Goal: Obtain resource: Obtain resource

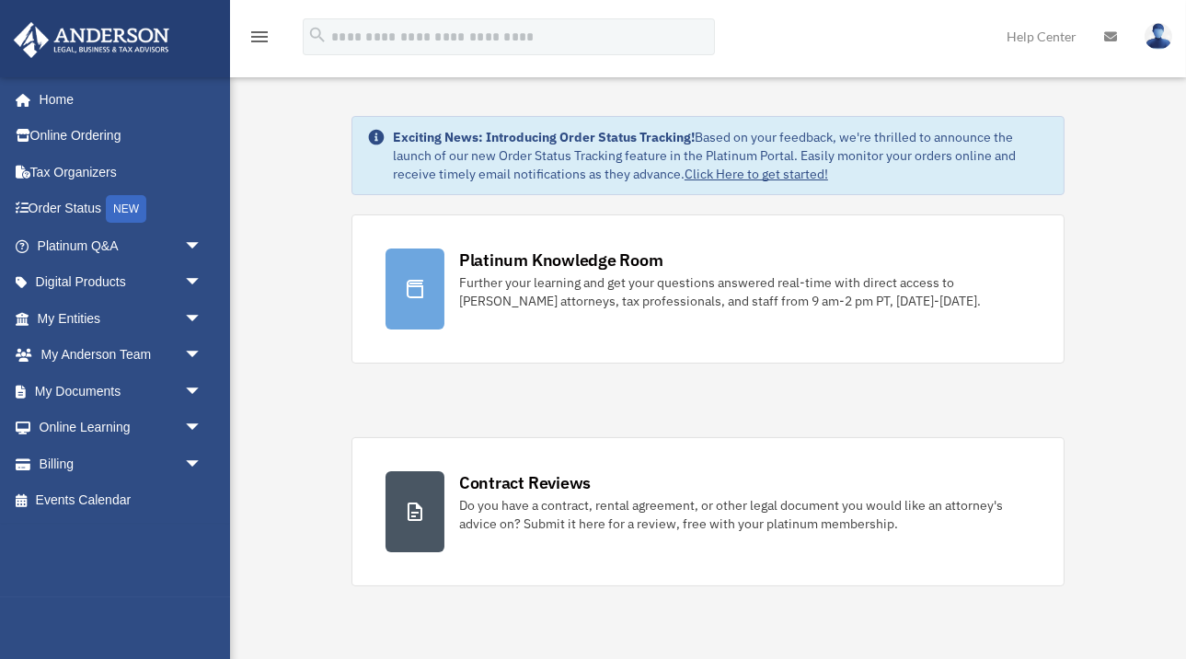
click at [1156, 39] on img at bounding box center [1158, 36] width 28 height 27
click at [263, 36] on icon "menu" at bounding box center [259, 37] width 22 height 22
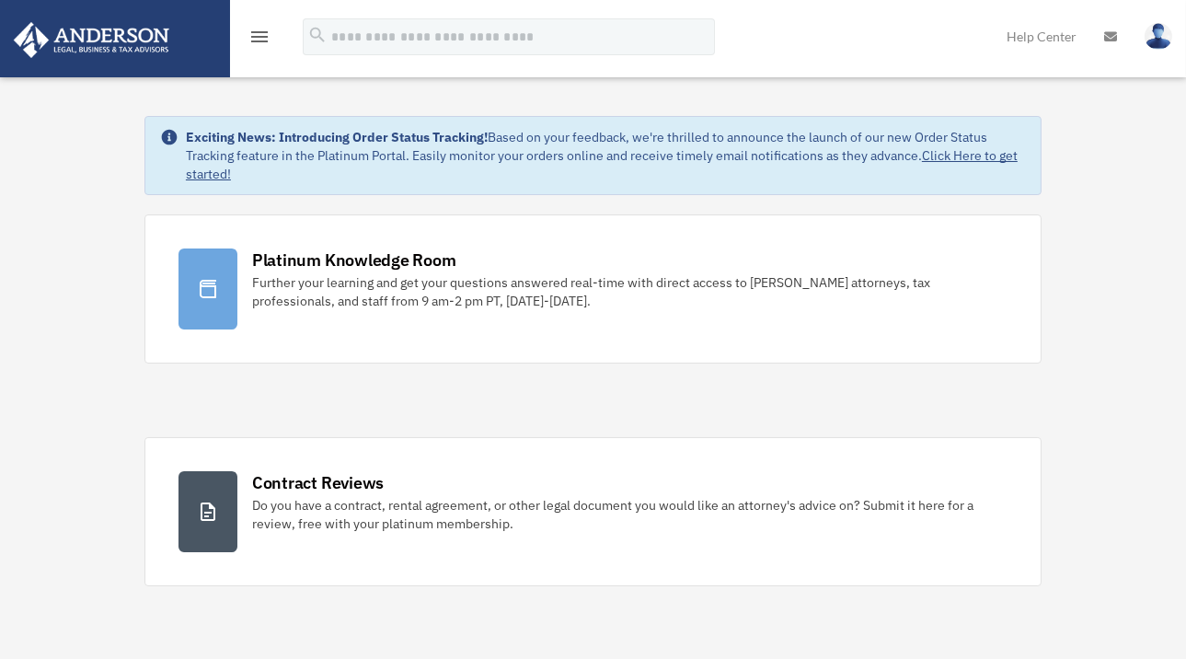
click at [263, 36] on icon "menu" at bounding box center [259, 37] width 22 height 22
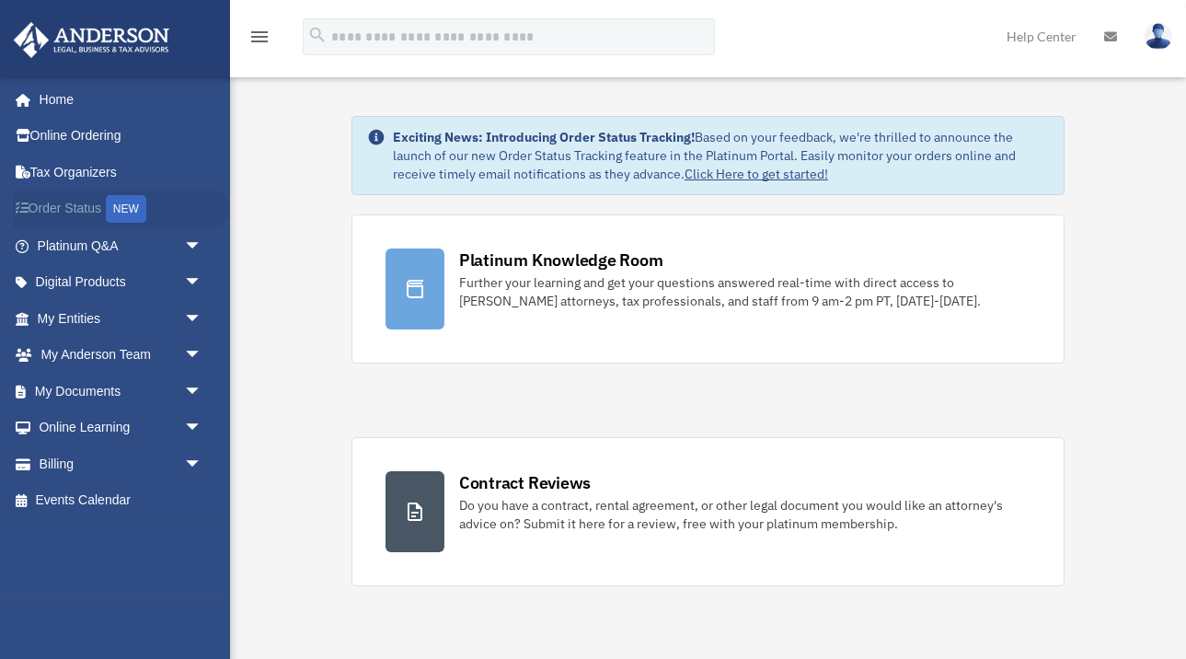
click at [84, 205] on link "Order Status NEW" at bounding box center [121, 209] width 217 height 38
click at [190, 243] on span "arrow_drop_down" at bounding box center [202, 246] width 37 height 38
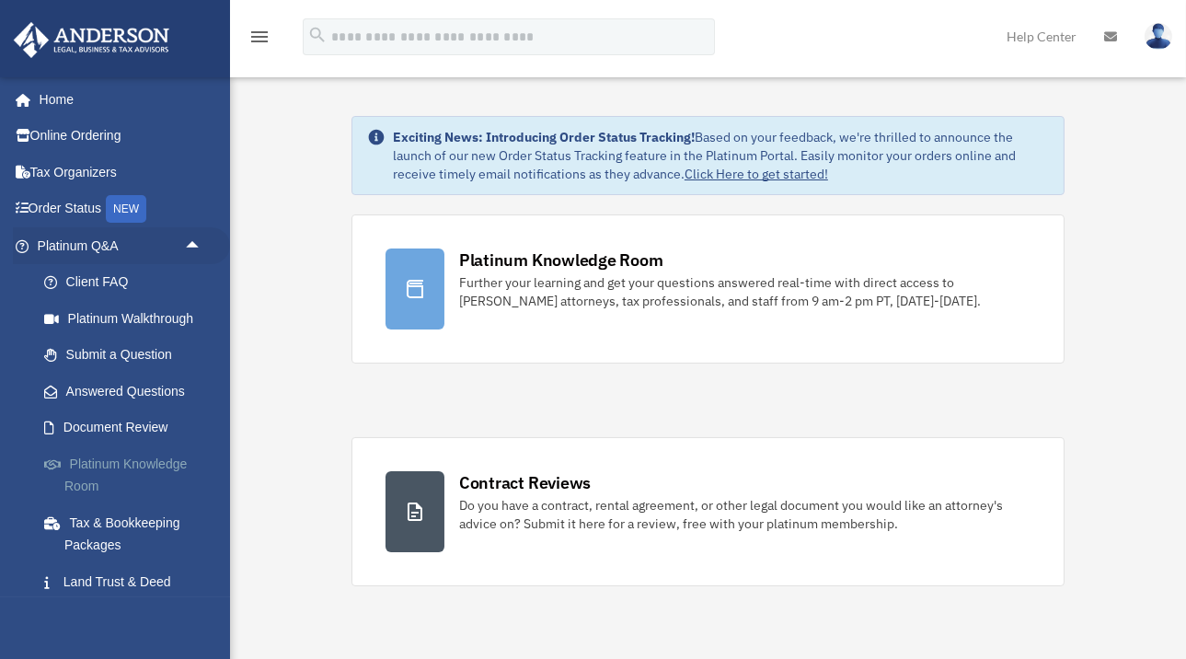
click at [153, 469] on link "Platinum Knowledge Room" at bounding box center [128, 474] width 204 height 59
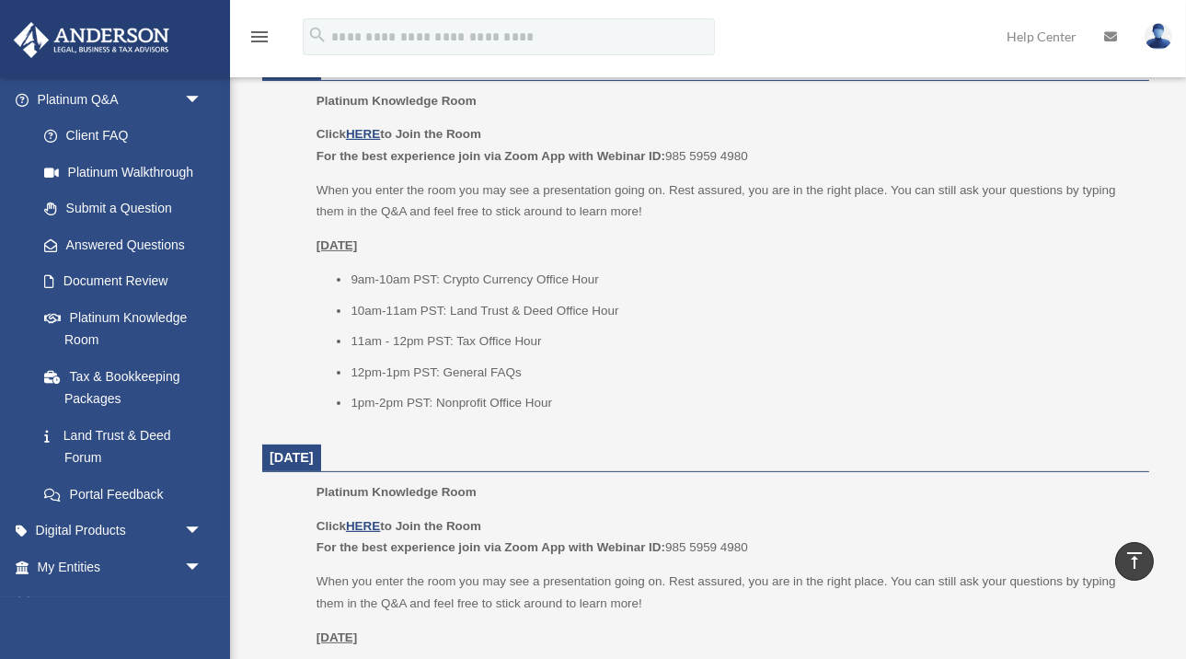
scroll to position [1195, 0]
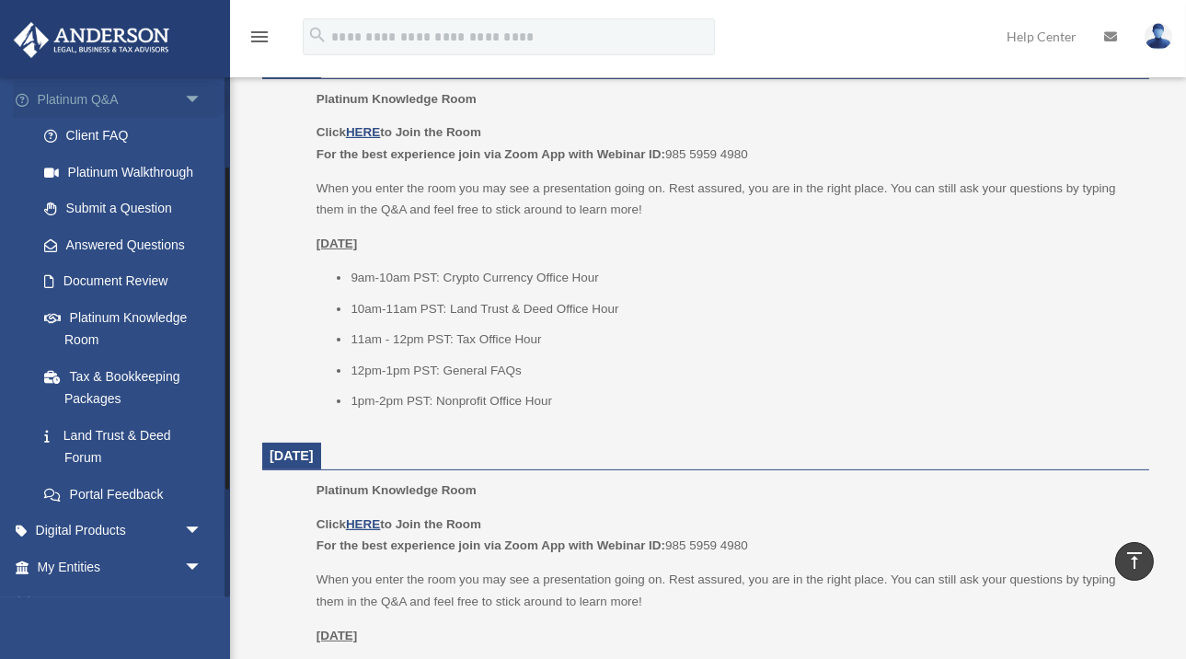
click at [197, 97] on span "arrow_drop_down" at bounding box center [202, 100] width 37 height 38
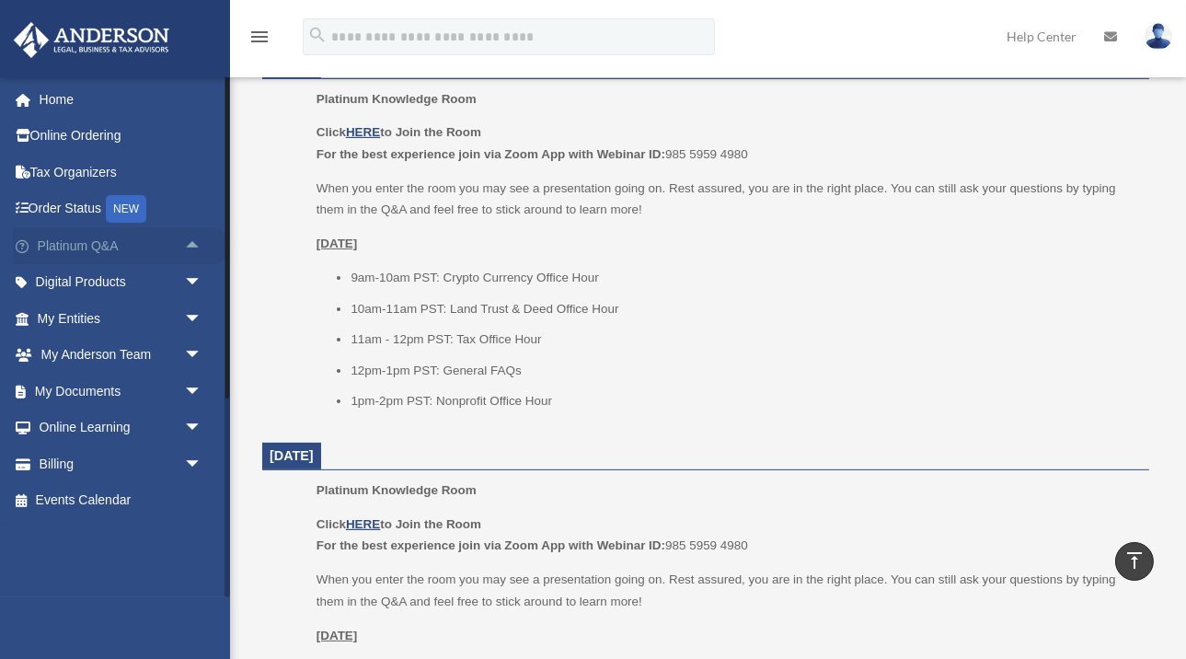
scroll to position [0, 0]
click at [151, 315] on link "My Entities arrow_drop_down" at bounding box center [121, 318] width 217 height 37
click at [190, 316] on span "arrow_drop_down" at bounding box center [202, 319] width 37 height 38
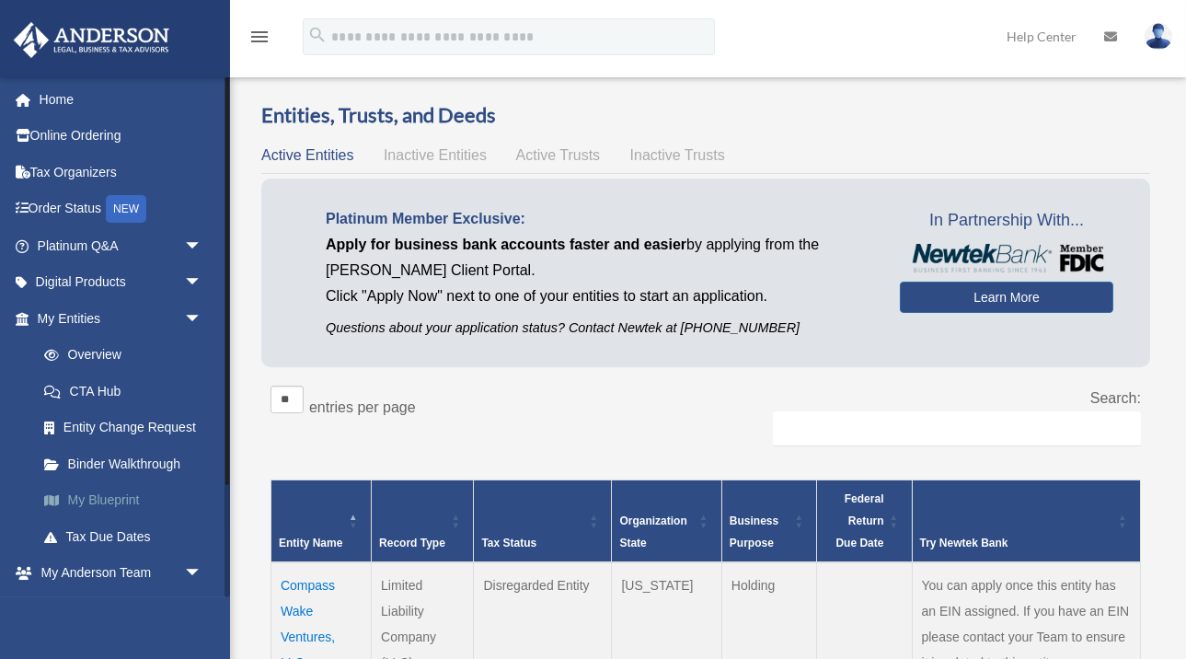
click at [111, 497] on link "My Blueprint" at bounding box center [128, 500] width 204 height 37
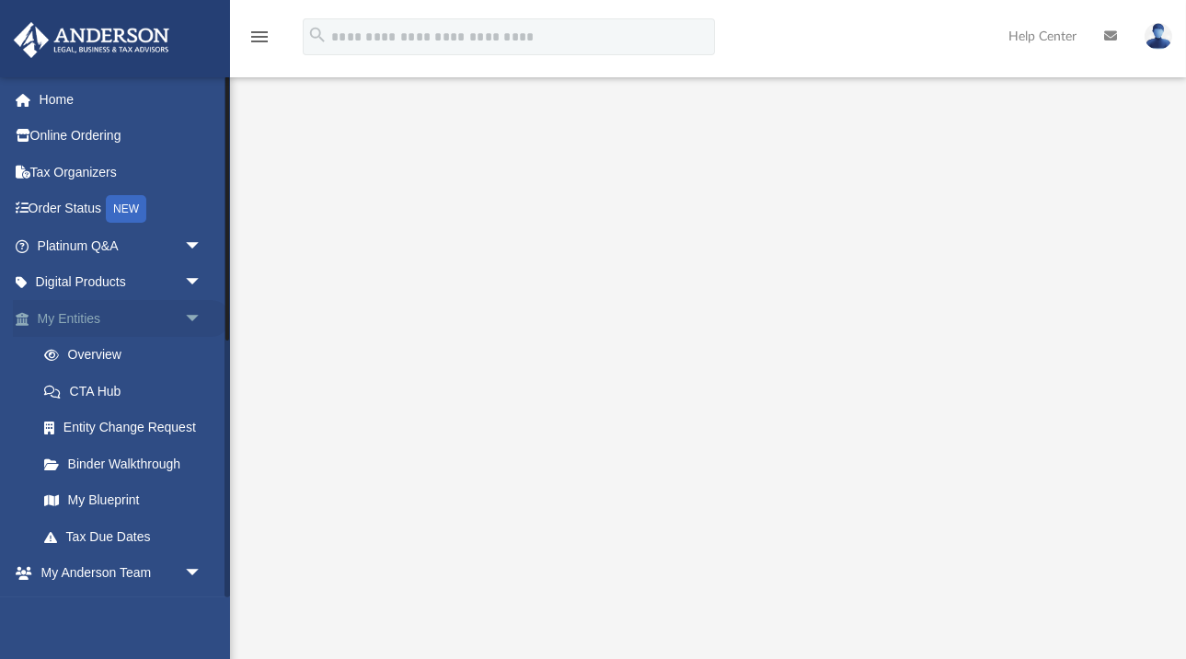
click at [193, 317] on span "arrow_drop_down" at bounding box center [202, 319] width 37 height 38
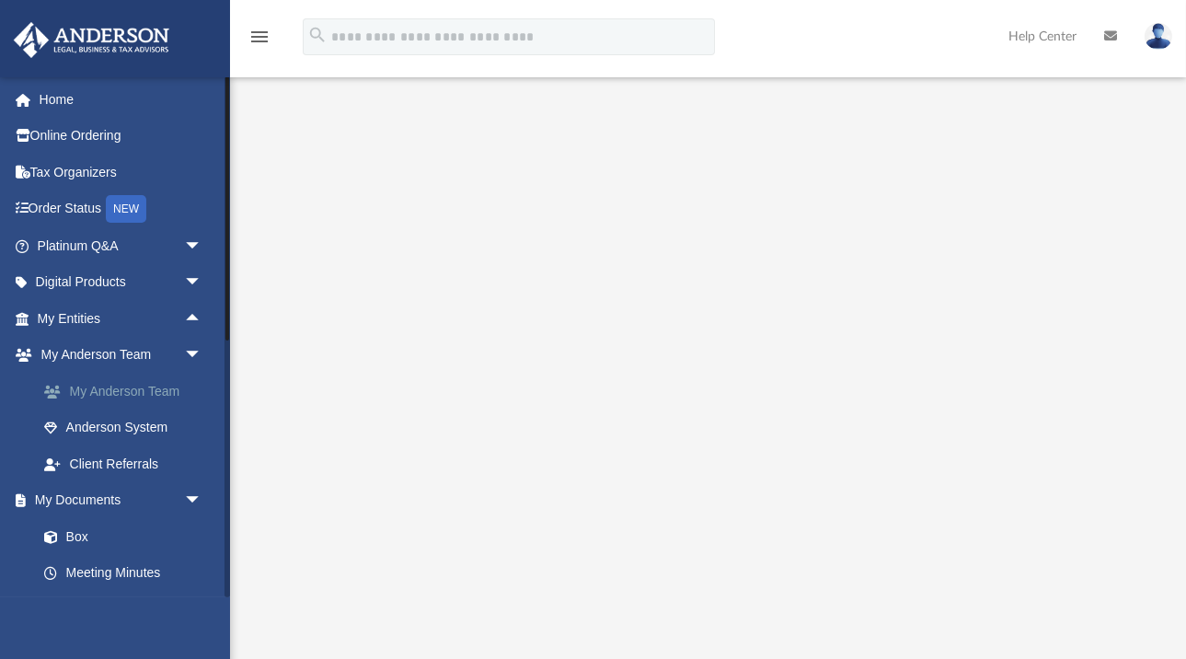
click at [132, 397] on link "My Anderson Team" at bounding box center [128, 391] width 204 height 37
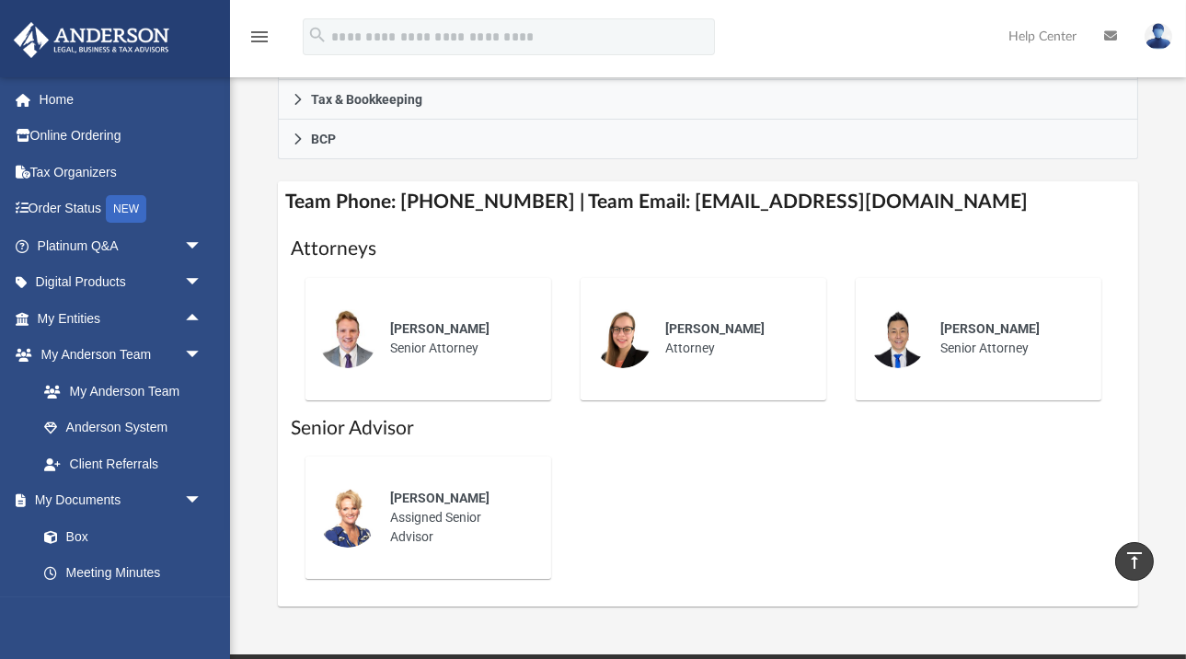
scroll to position [666, 0]
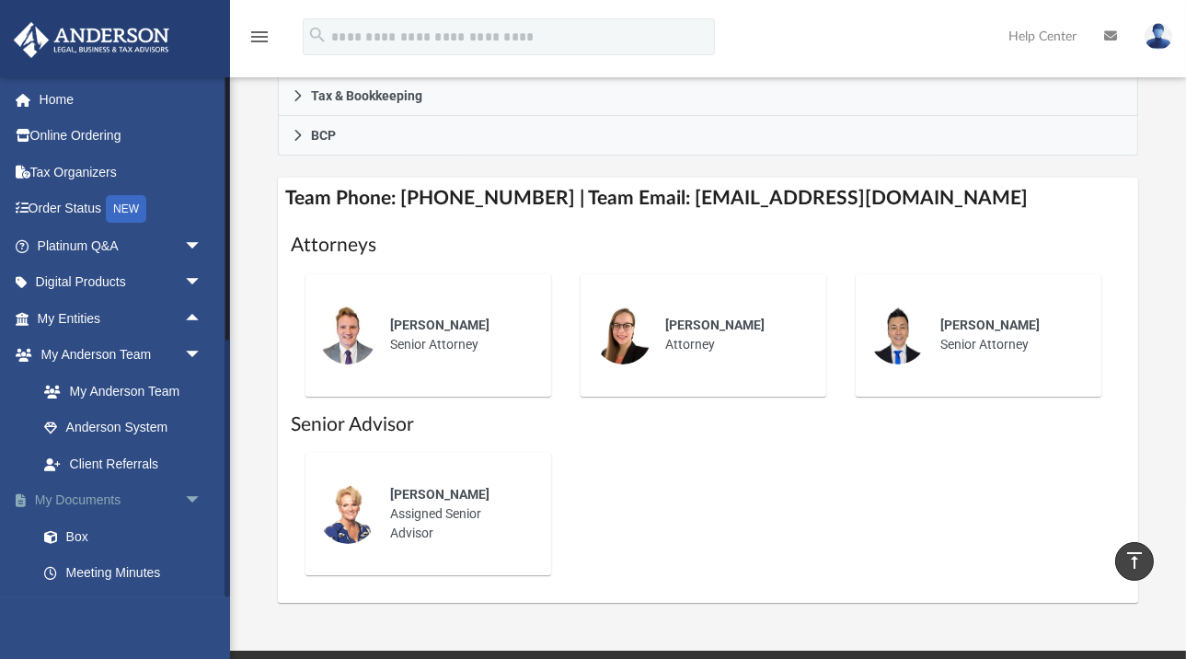
click at [97, 500] on link "My Documents arrow_drop_down" at bounding box center [121, 500] width 217 height 37
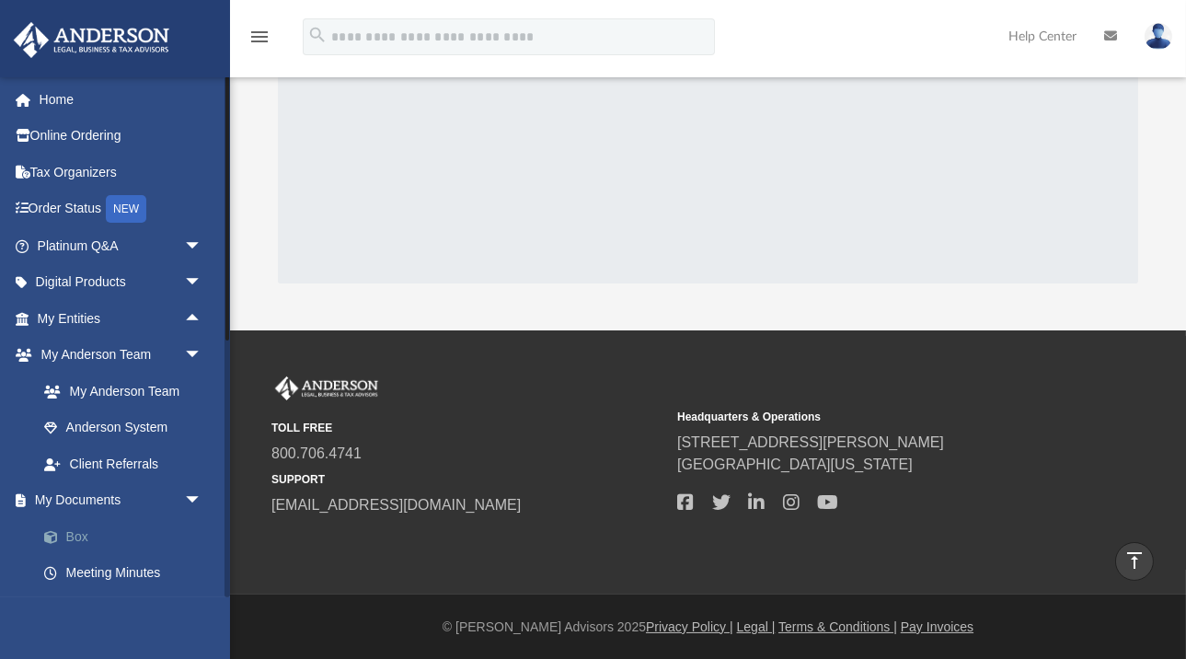
click at [100, 538] on link "Box" at bounding box center [128, 536] width 204 height 37
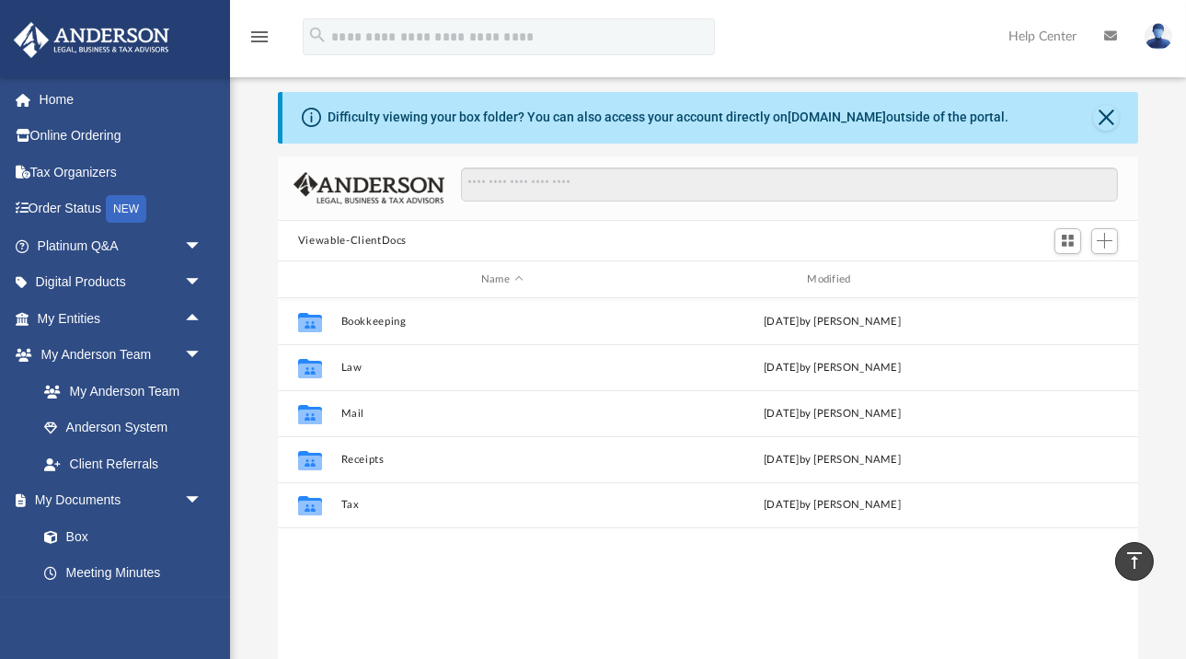
scroll to position [0, 0]
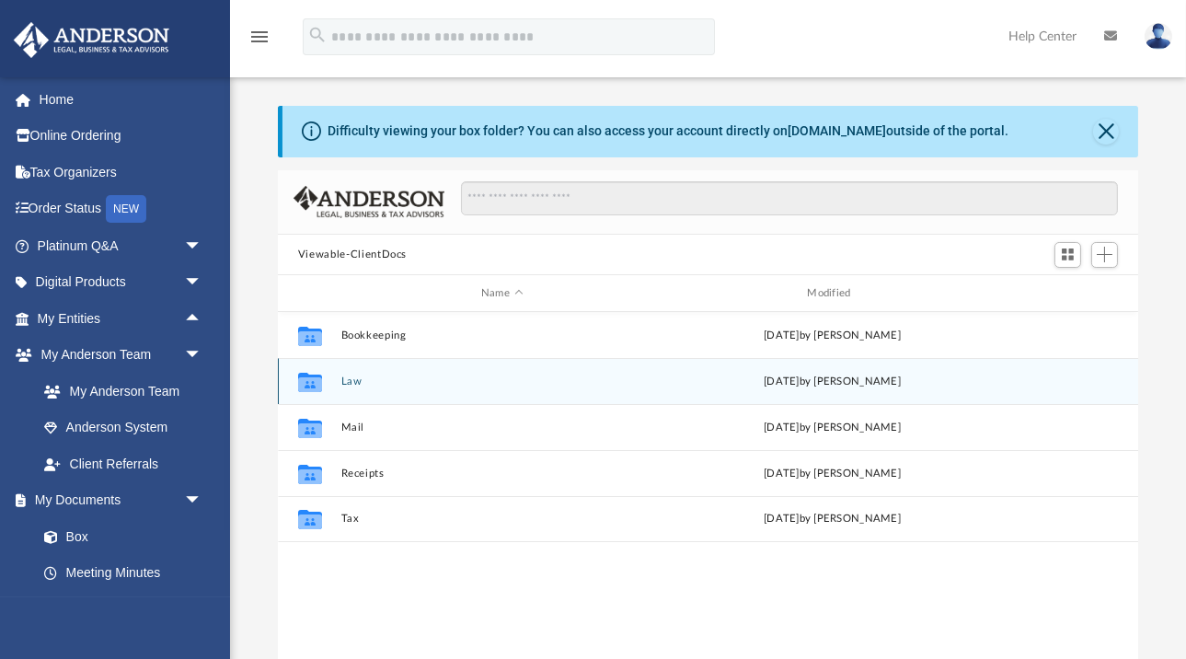
click at [364, 384] on button "Law" at bounding box center [501, 381] width 322 height 12
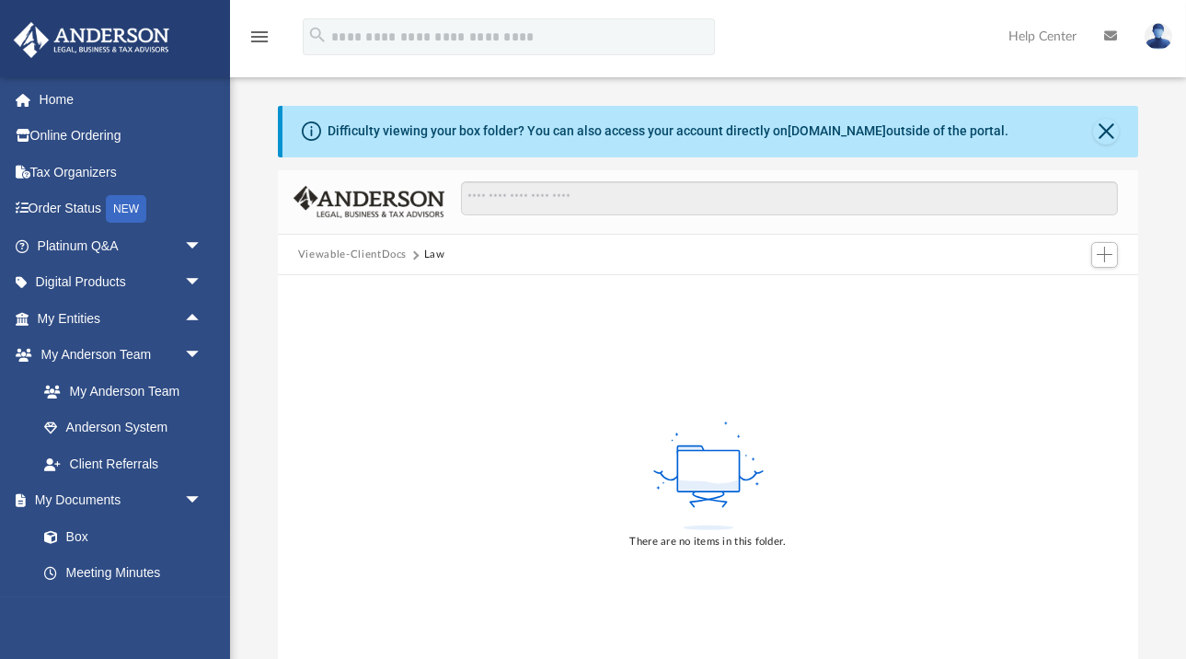
click at [372, 250] on button "Viewable-ClientDocs" at bounding box center [352, 255] width 109 height 17
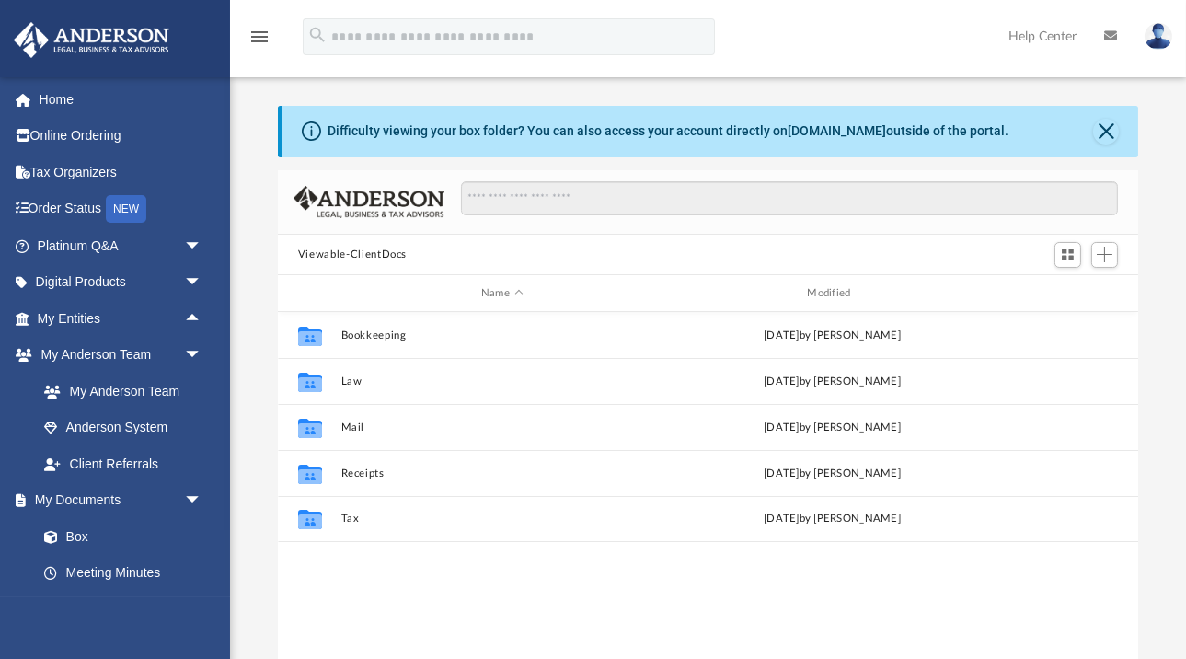
scroll to position [418, 860]
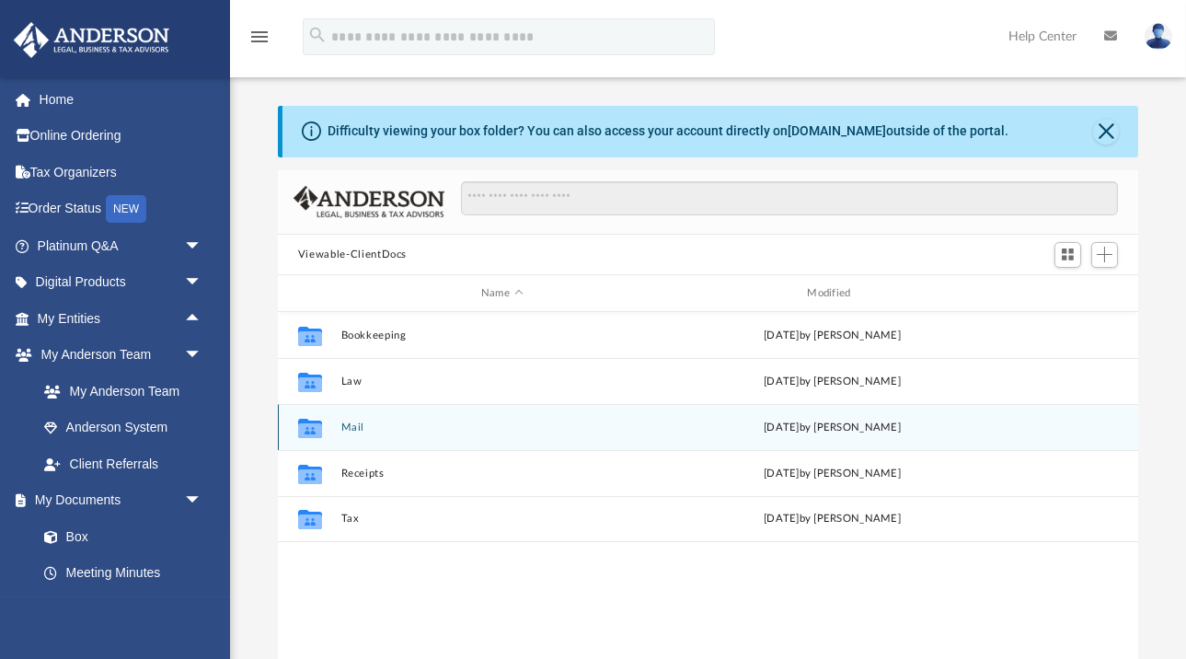
click at [353, 427] on button "Mail" at bounding box center [501, 427] width 322 height 12
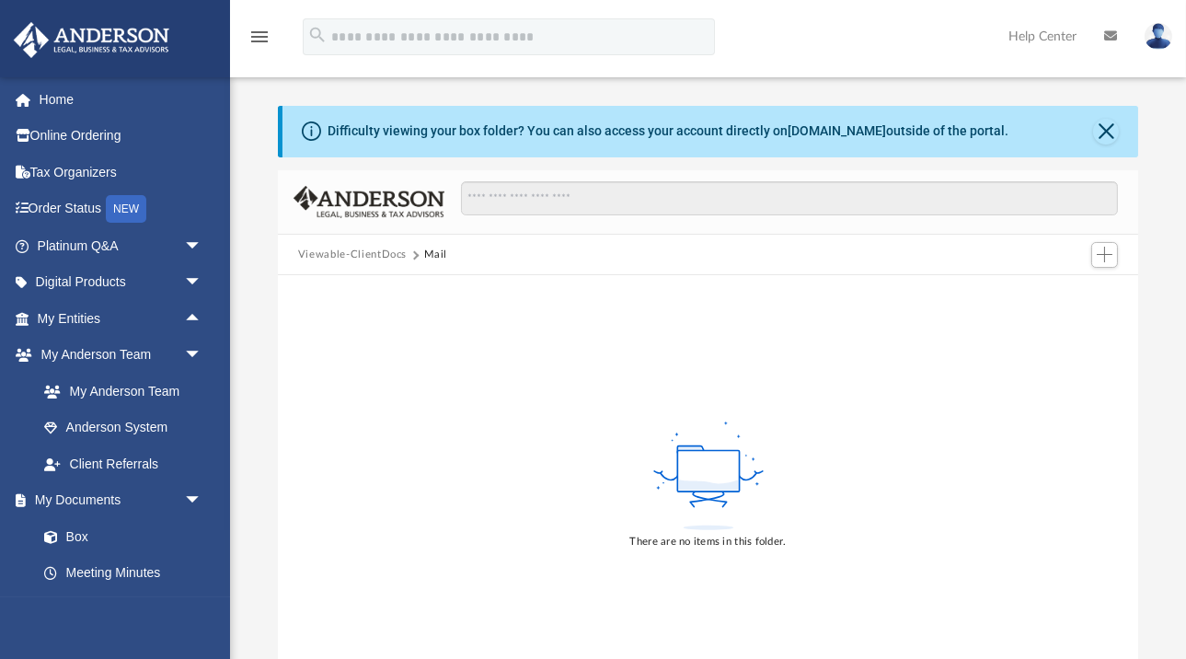
click at [378, 259] on button "Viewable-ClientDocs" at bounding box center [352, 255] width 109 height 17
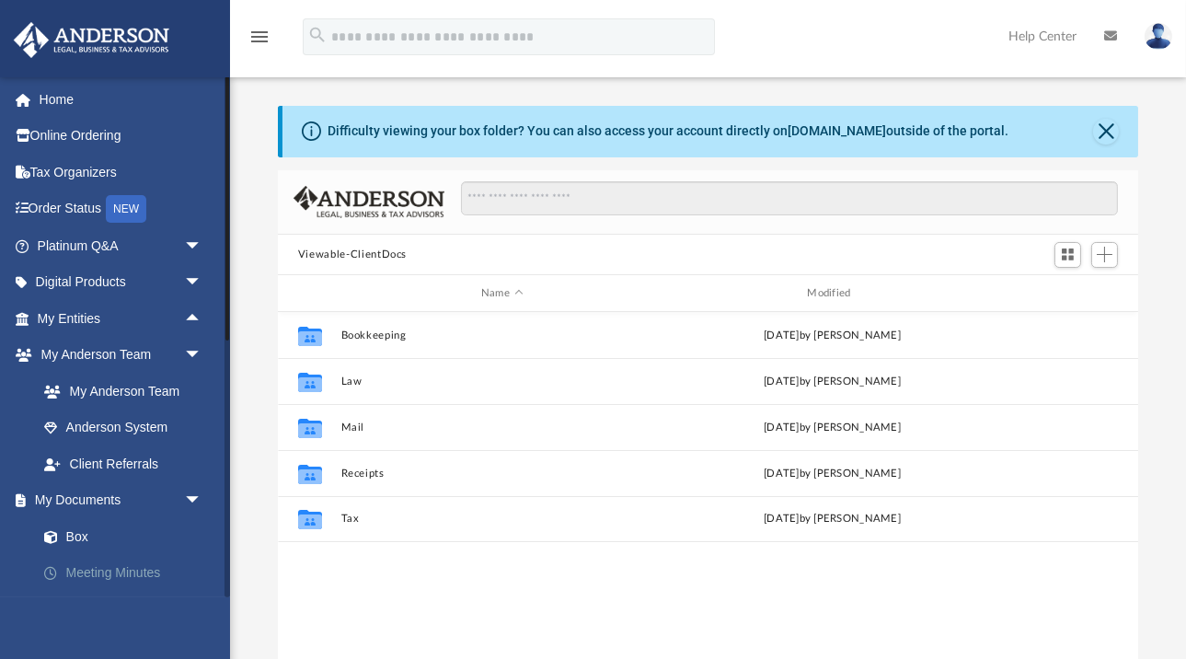
click at [131, 574] on link "Meeting Minutes" at bounding box center [128, 573] width 204 height 37
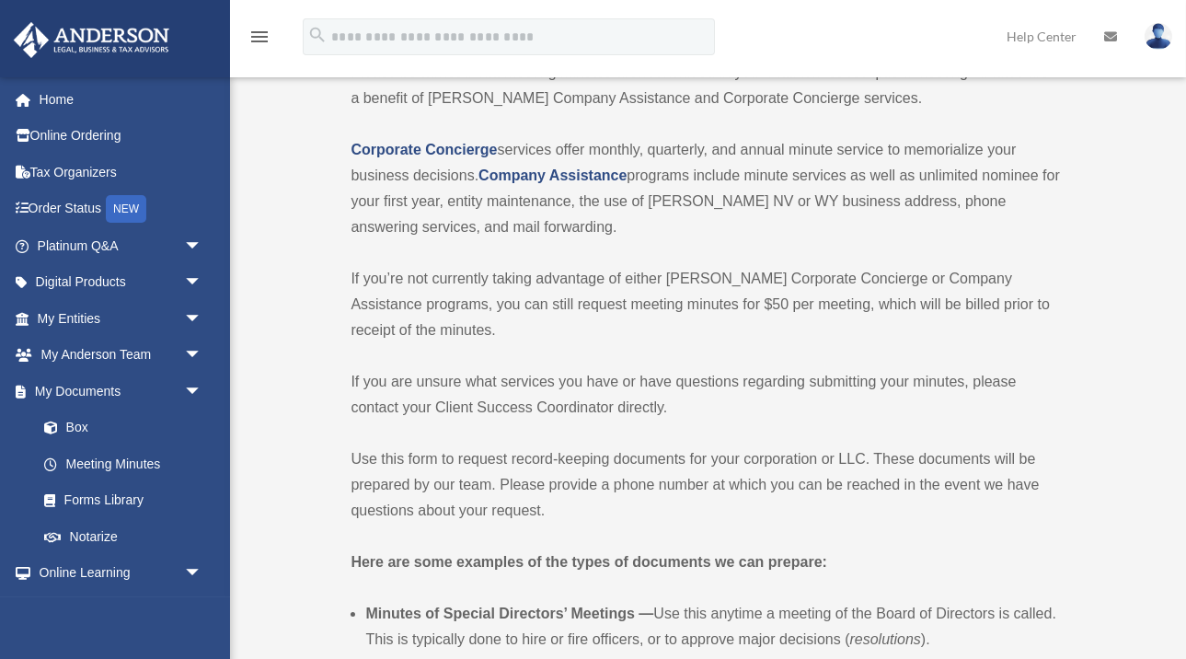
scroll to position [148, 0]
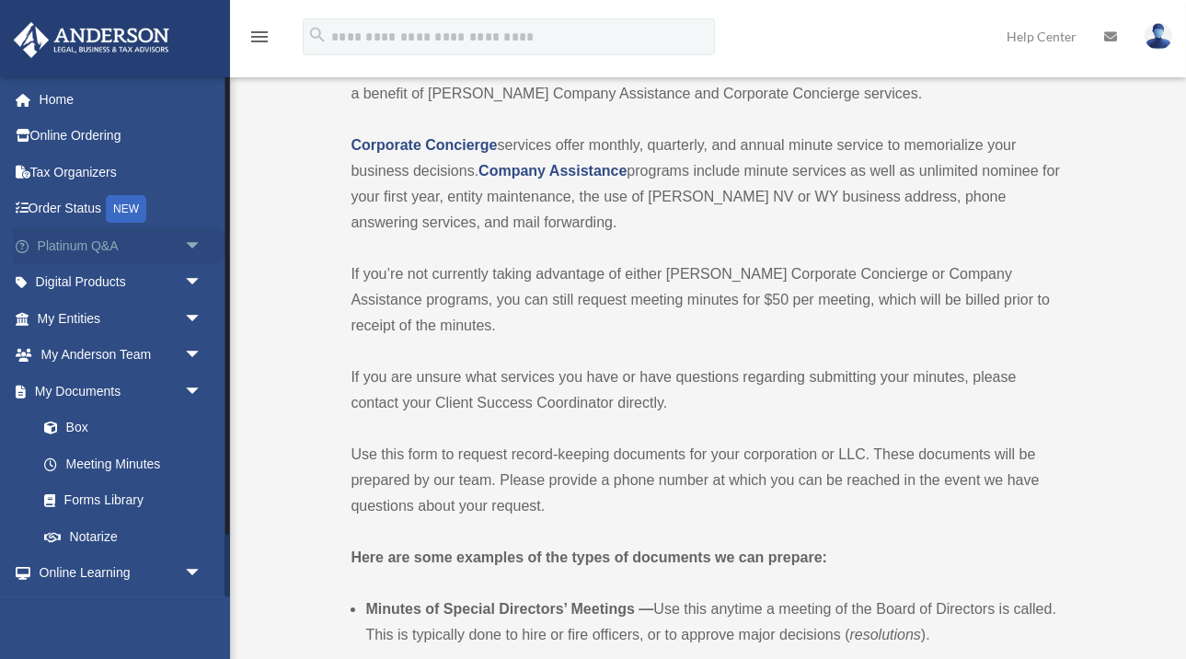
click at [197, 246] on span "arrow_drop_down" at bounding box center [202, 246] width 37 height 38
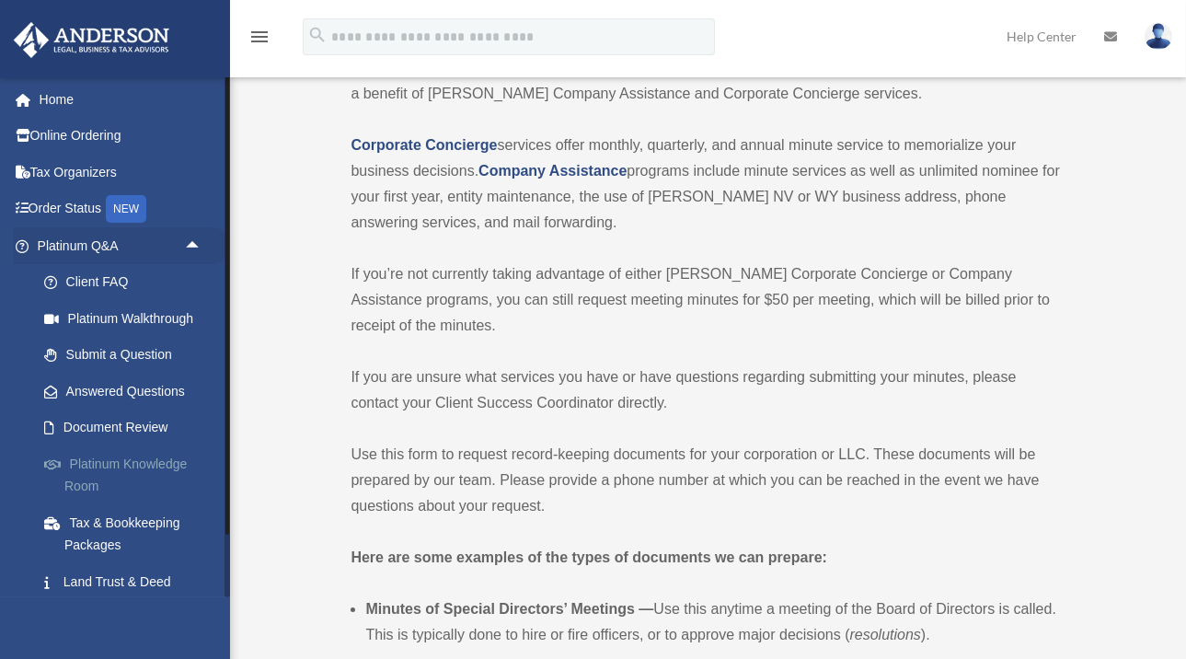
click at [171, 470] on link "Platinum Knowledge Room" at bounding box center [128, 474] width 204 height 59
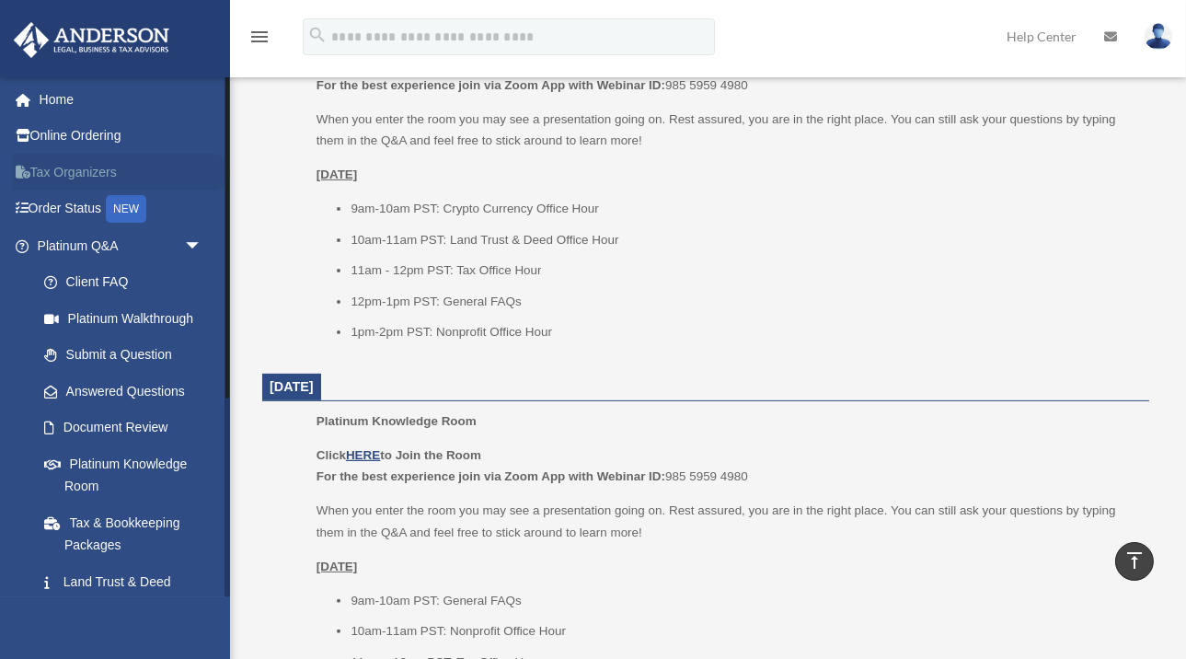
scroll to position [1214, 0]
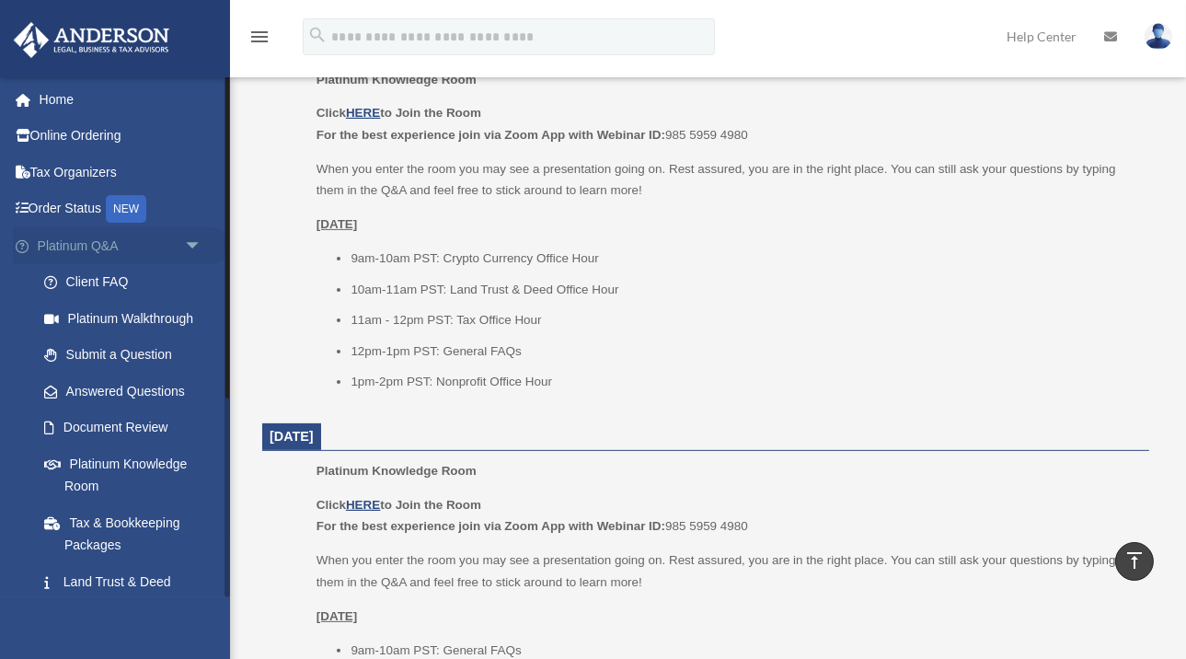
click at [192, 248] on span "arrow_drop_down" at bounding box center [202, 246] width 37 height 38
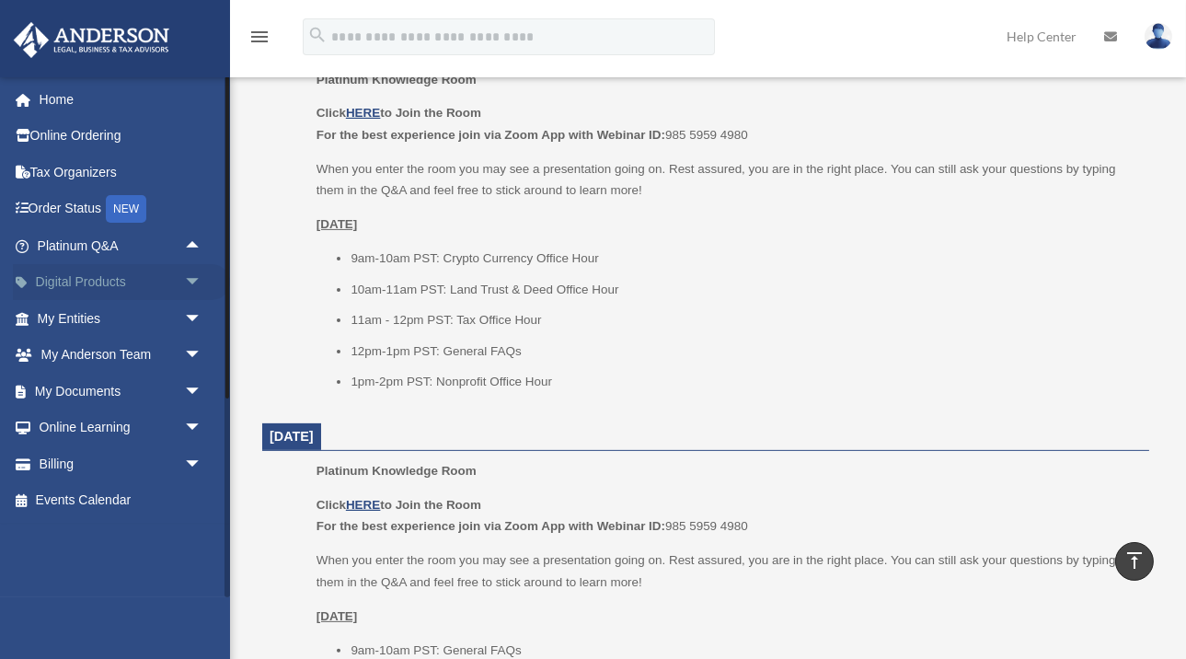
click at [190, 288] on span "arrow_drop_down" at bounding box center [202, 283] width 37 height 38
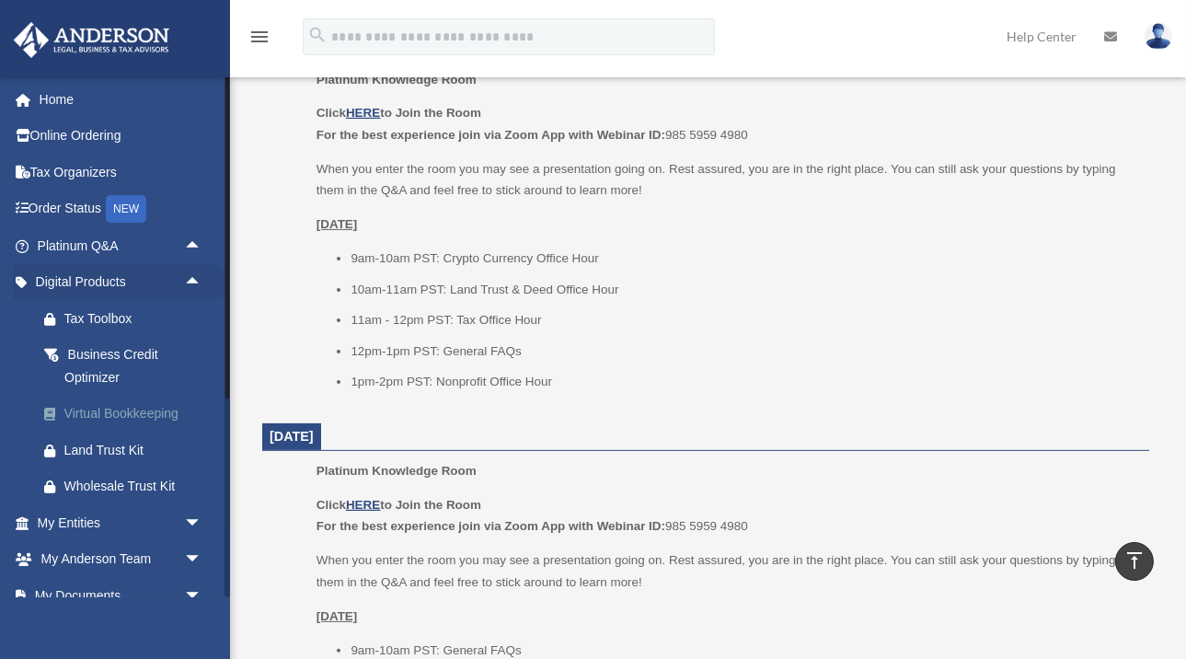
click at [153, 408] on div "Virtual Bookkeeping" at bounding box center [135, 413] width 143 height 23
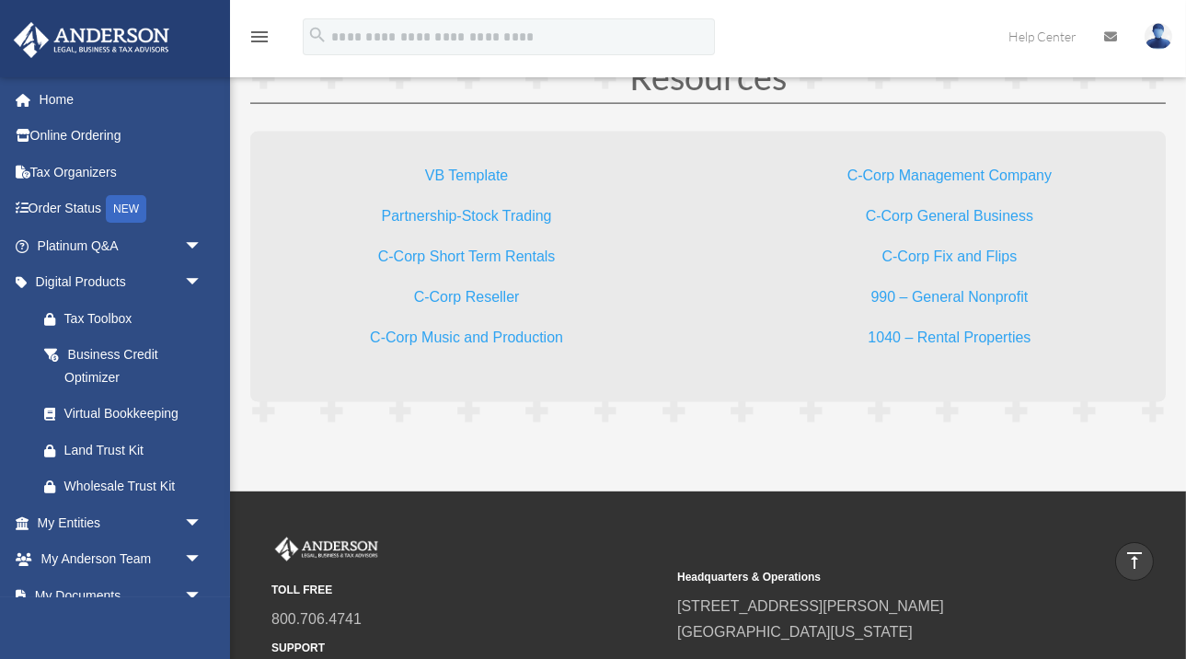
scroll to position [5160, 0]
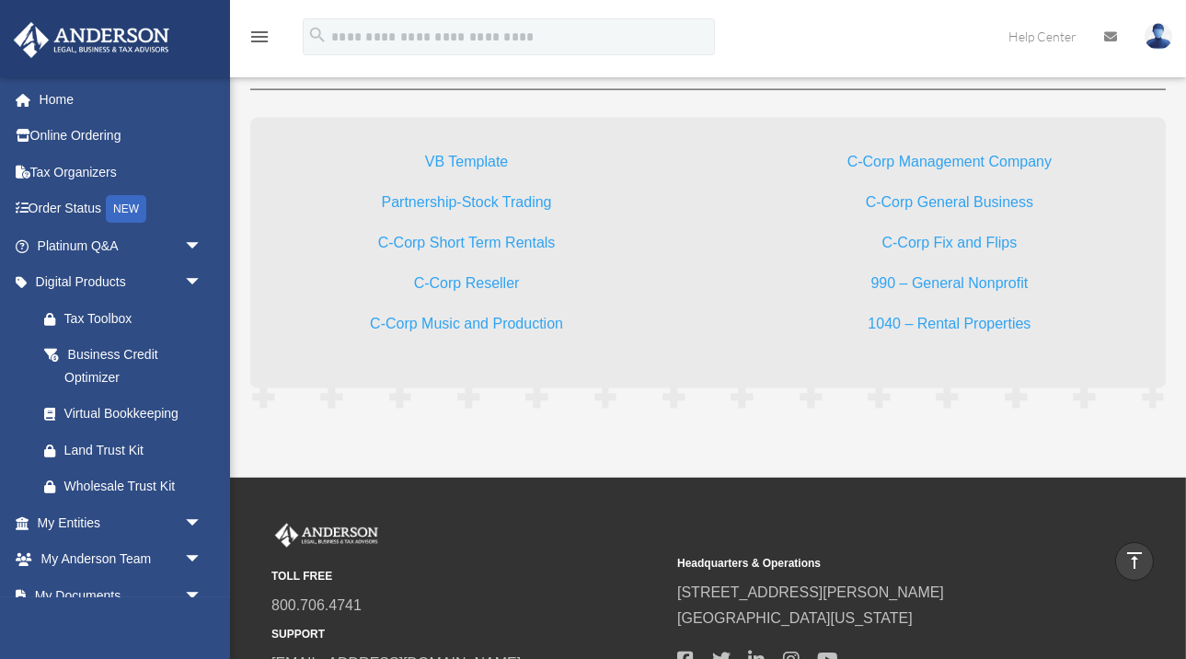
click at [488, 163] on link "VB Template" at bounding box center [466, 166] width 83 height 25
click at [72, 96] on link "Home" at bounding box center [121, 99] width 217 height 37
